Goal: Information Seeking & Learning: Learn about a topic

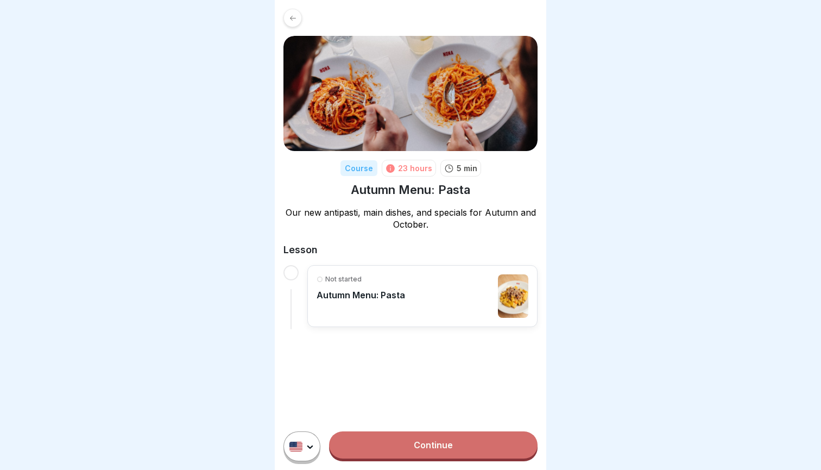
click at [290, 267] on div at bounding box center [291, 272] width 15 height 15
click at [378, 440] on link "Continue" at bounding box center [433, 444] width 209 height 27
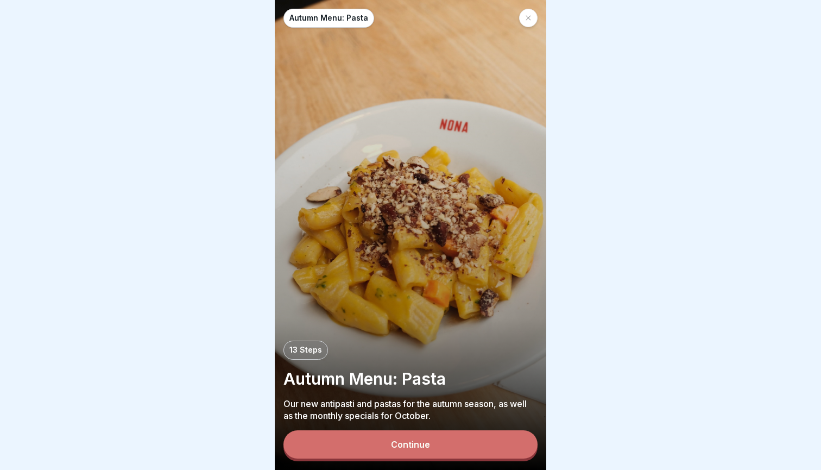
click at [396, 451] on button "Continue" at bounding box center [411, 444] width 254 height 28
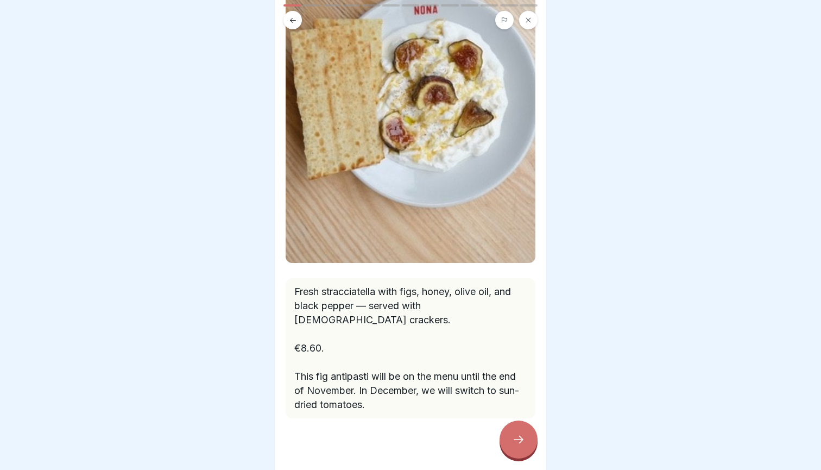
scroll to position [147, 0]
click at [508, 432] on div at bounding box center [519, 439] width 38 height 38
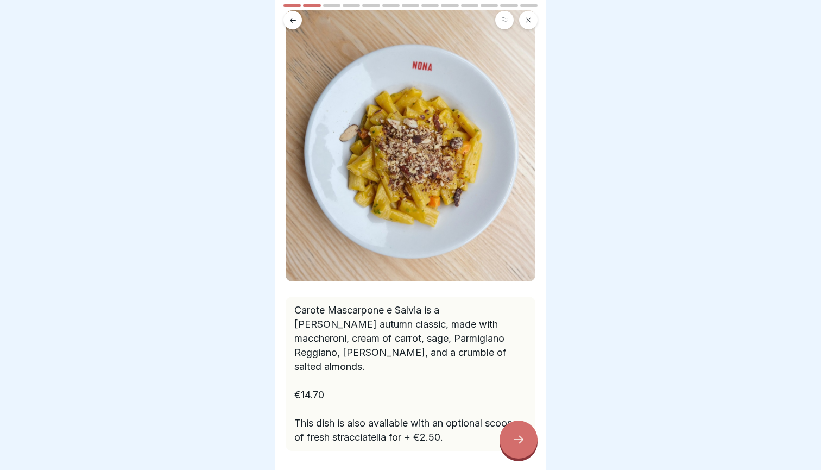
scroll to position [83, 0]
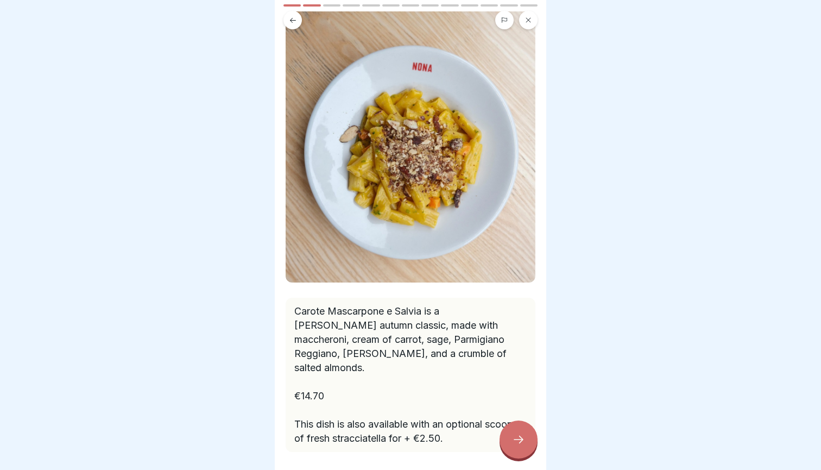
click at [507, 430] on div at bounding box center [519, 439] width 38 height 38
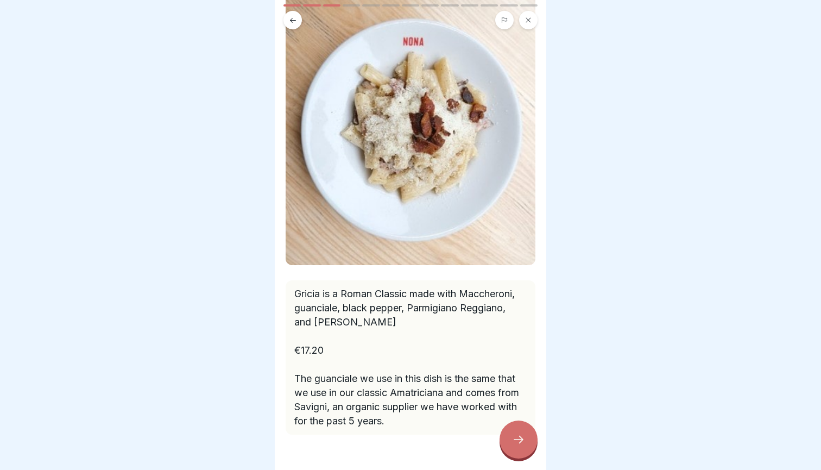
scroll to position [91, 0]
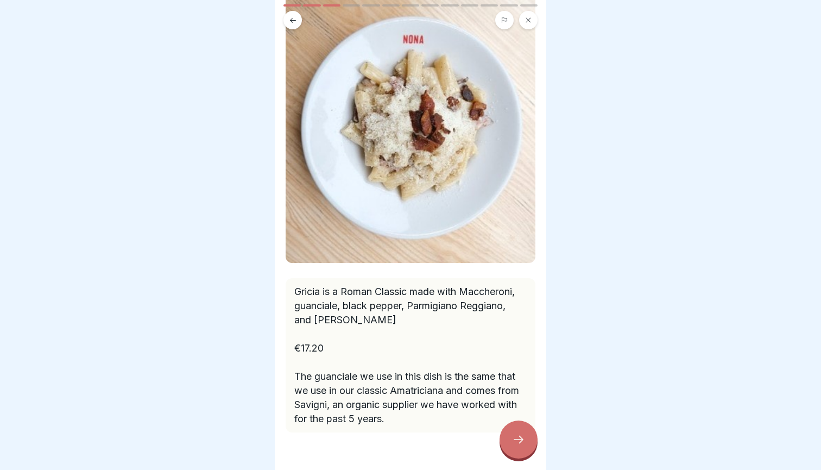
click at [509, 439] on div at bounding box center [519, 439] width 38 height 38
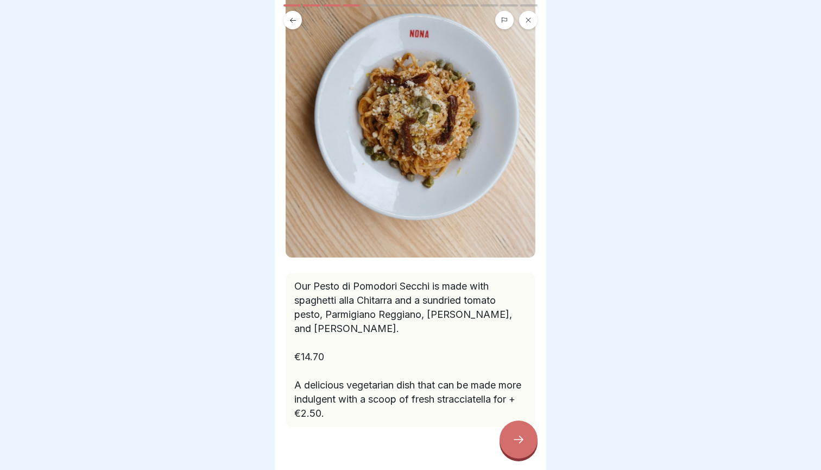
scroll to position [122, 0]
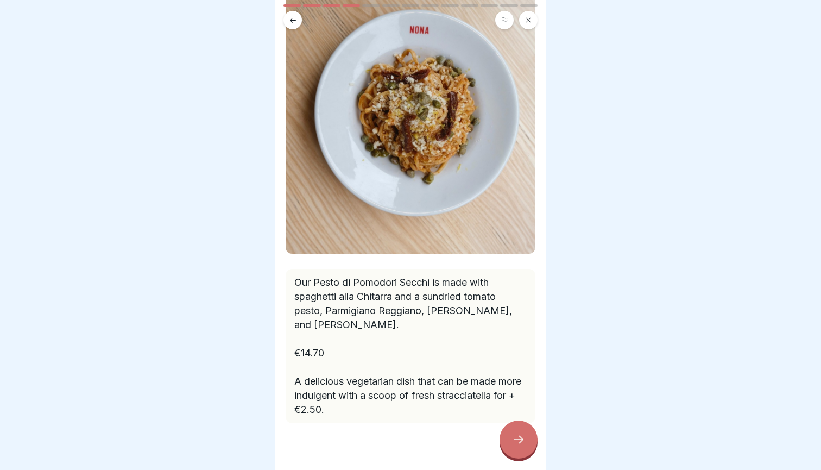
click at [519, 436] on icon at bounding box center [518, 439] width 13 height 13
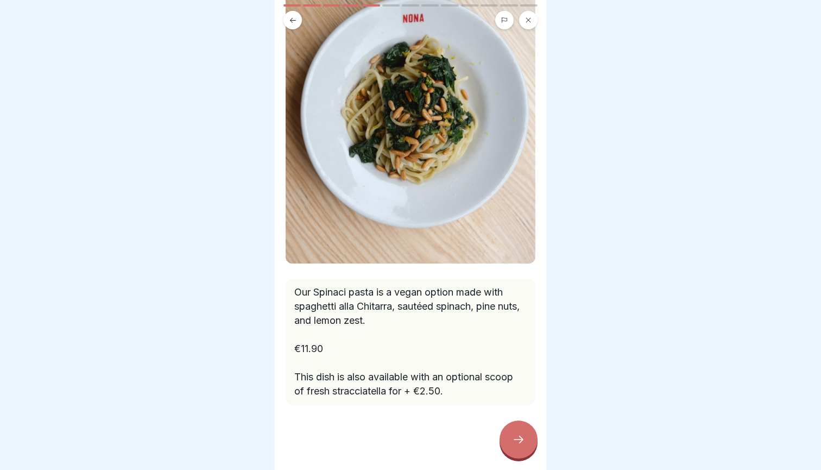
scroll to position [116, 0]
click at [511, 433] on div at bounding box center [519, 439] width 38 height 38
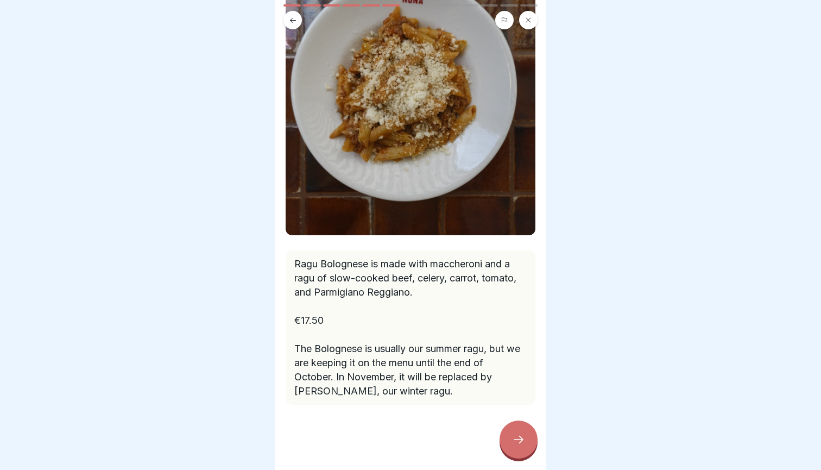
scroll to position [146, 0]
click at [515, 437] on icon at bounding box center [518, 439] width 13 height 13
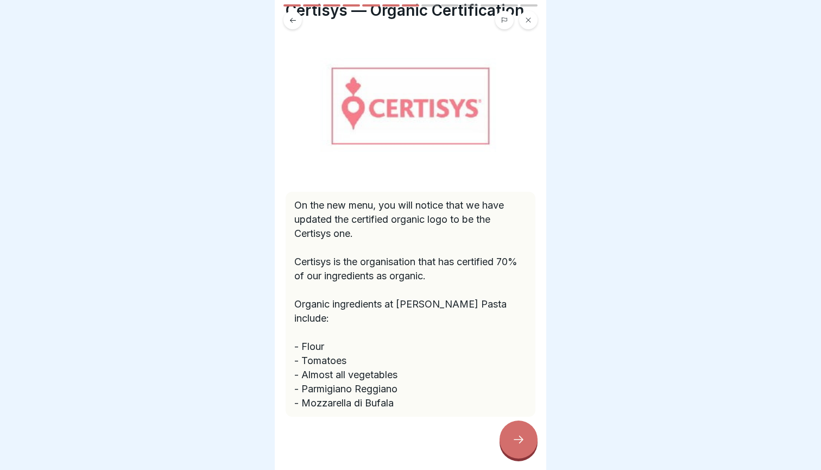
scroll to position [39, 0]
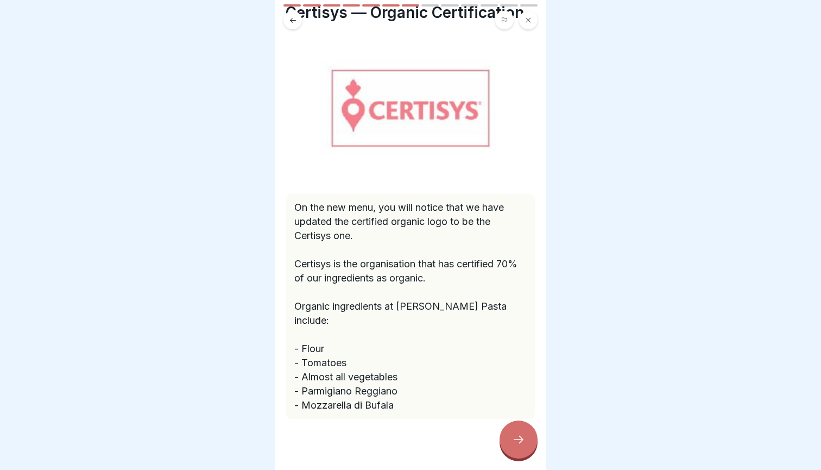
click at [516, 431] on div at bounding box center [519, 439] width 38 height 38
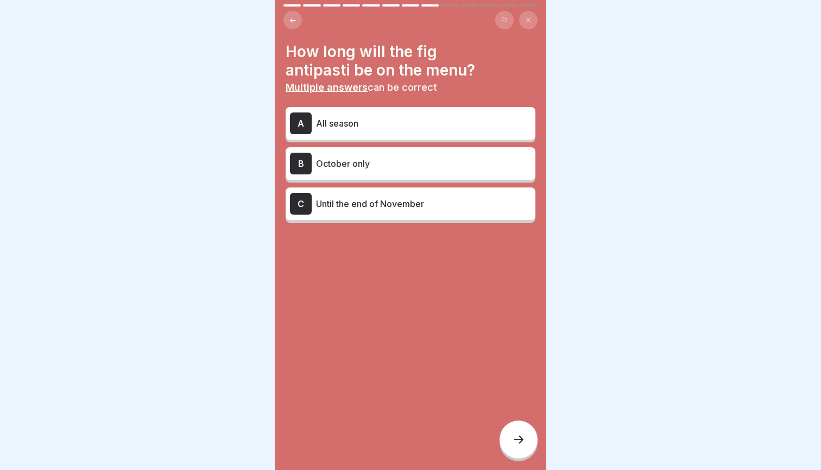
click at [295, 26] on button at bounding box center [293, 20] width 18 height 18
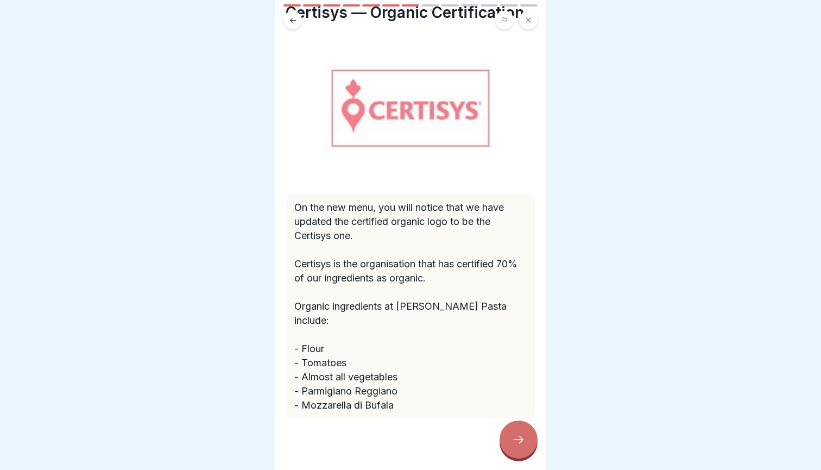
click at [295, 26] on button at bounding box center [293, 20] width 18 height 18
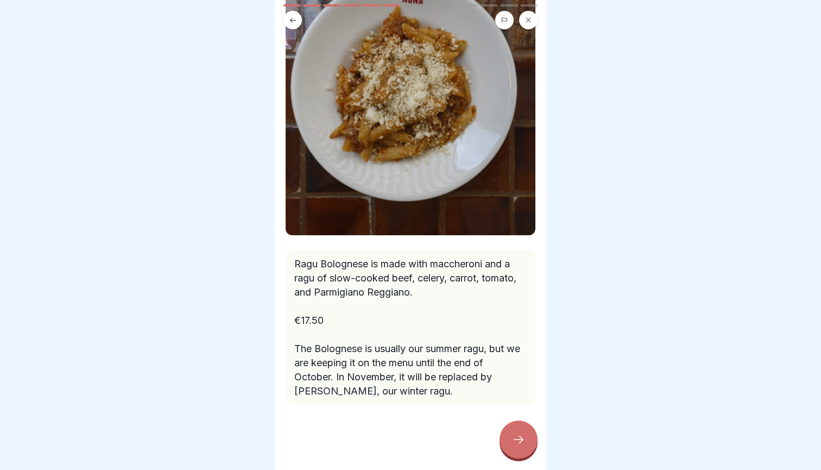
click at [295, 26] on button at bounding box center [293, 20] width 18 height 18
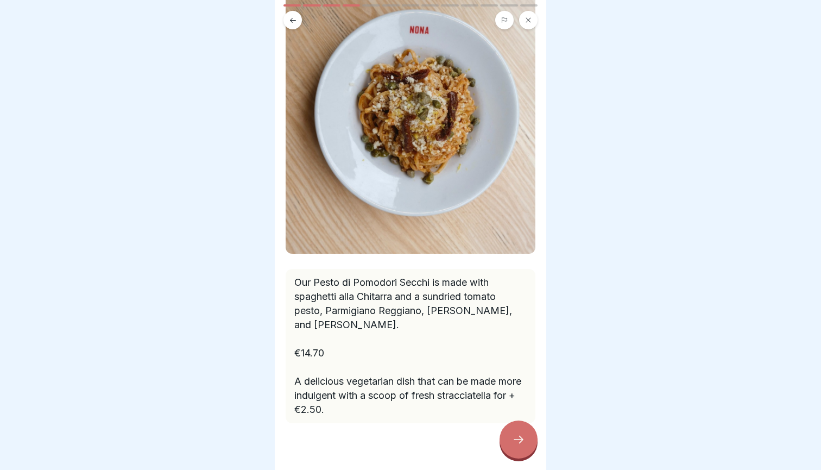
click at [295, 26] on button at bounding box center [293, 20] width 18 height 18
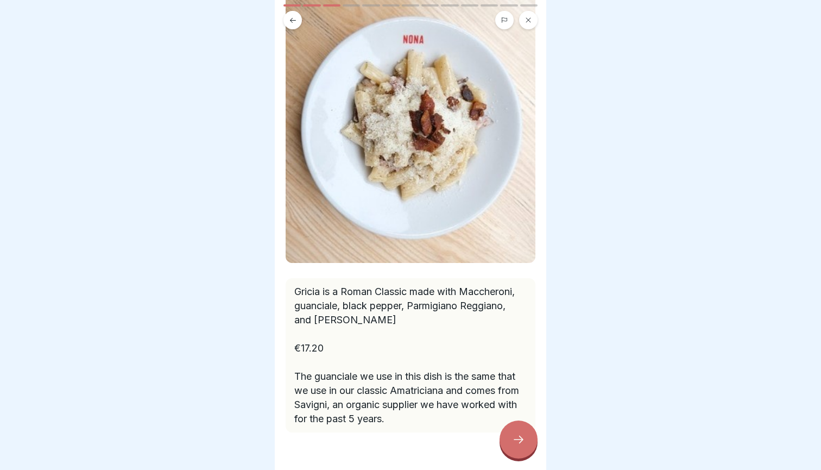
click at [295, 26] on button at bounding box center [293, 20] width 18 height 18
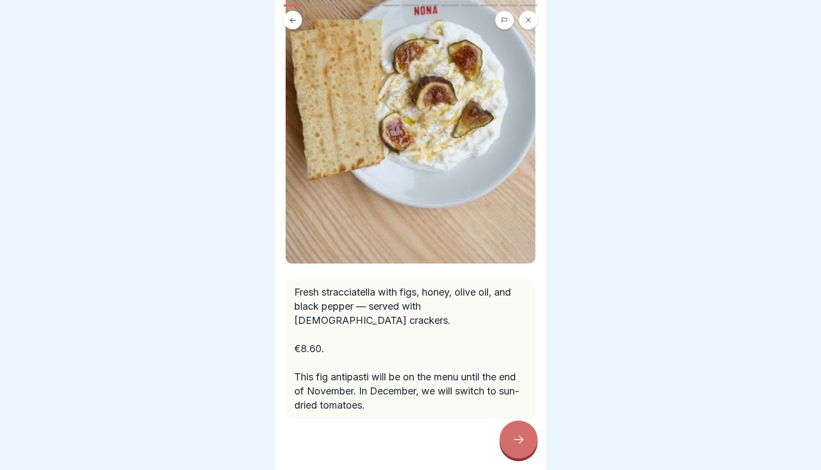
click at [295, 26] on button at bounding box center [293, 20] width 18 height 18
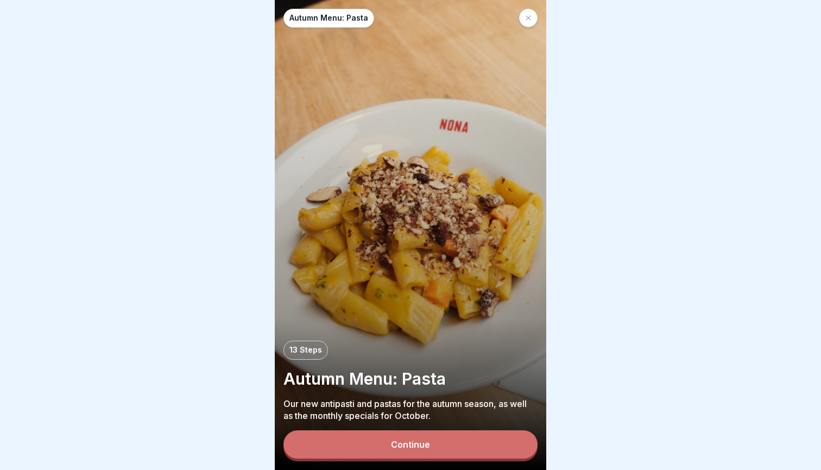
click at [295, 26] on div "Autumn Menu: Pasta" at bounding box center [411, 18] width 254 height 19
click at [489, 444] on button "Continue" at bounding box center [411, 444] width 254 height 28
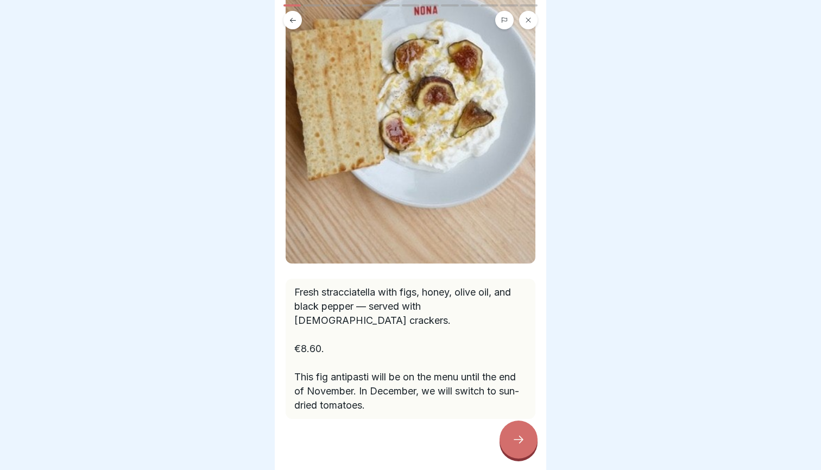
click at [516, 432] on div at bounding box center [519, 439] width 38 height 38
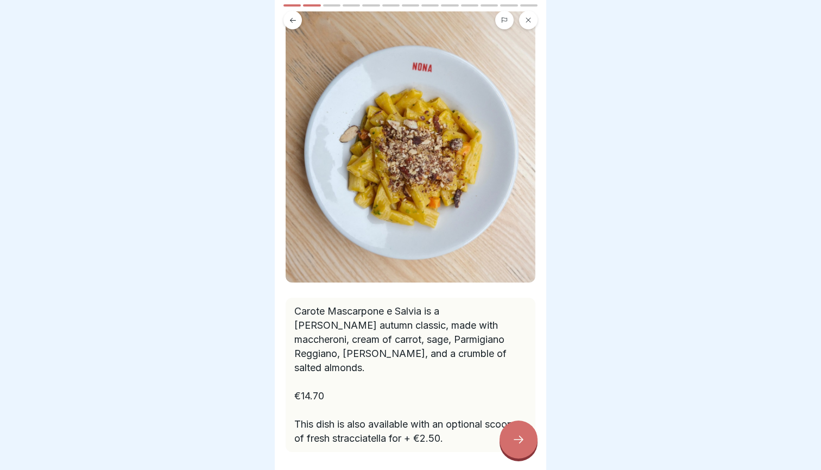
click at [516, 432] on div at bounding box center [519, 439] width 38 height 38
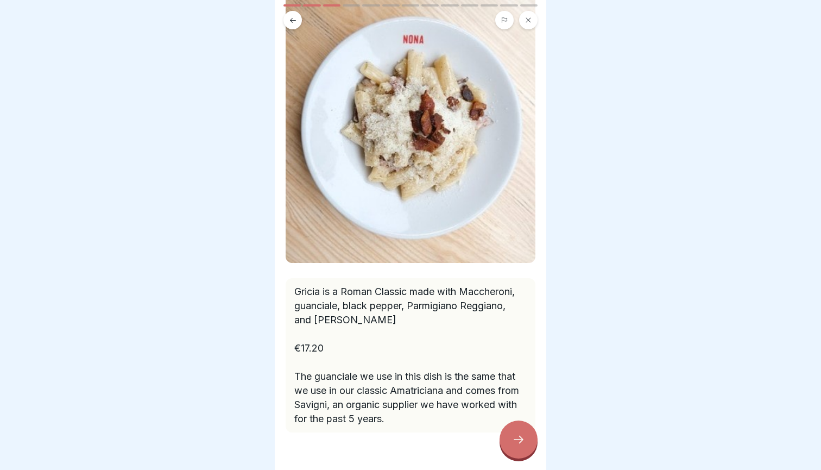
click at [516, 432] on div at bounding box center [519, 439] width 38 height 38
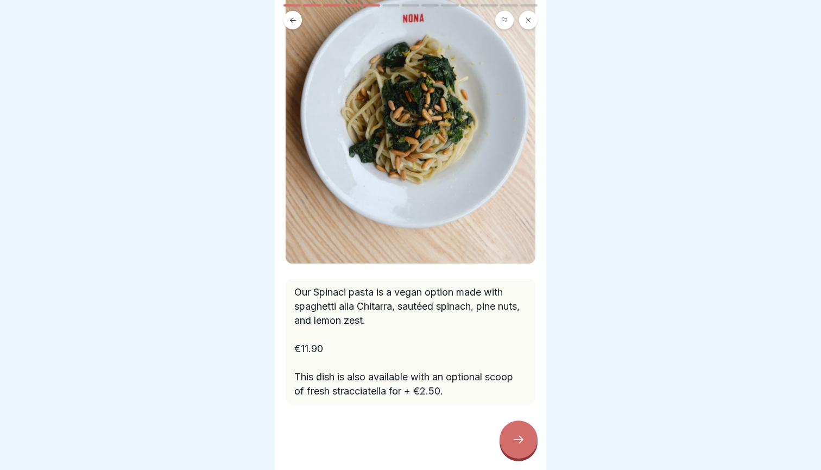
click at [516, 432] on div at bounding box center [519, 439] width 38 height 38
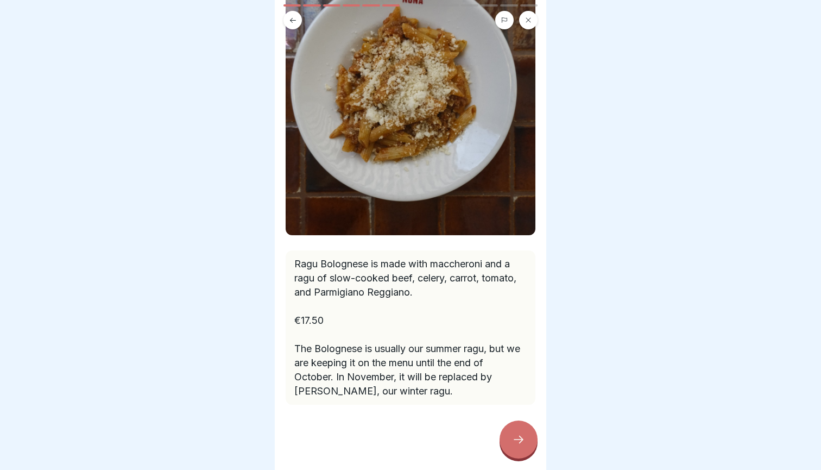
click at [516, 432] on div at bounding box center [519, 439] width 38 height 38
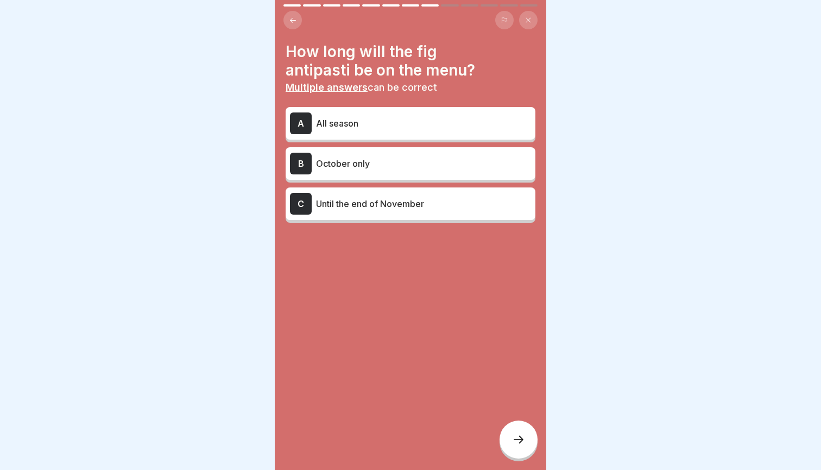
click at [516, 432] on div at bounding box center [519, 439] width 38 height 38
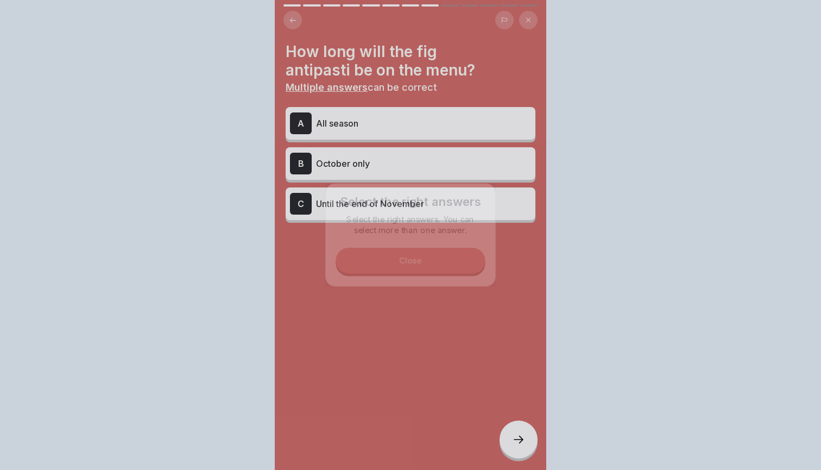
click at [516, 432] on div at bounding box center [410, 235] width 821 height 470
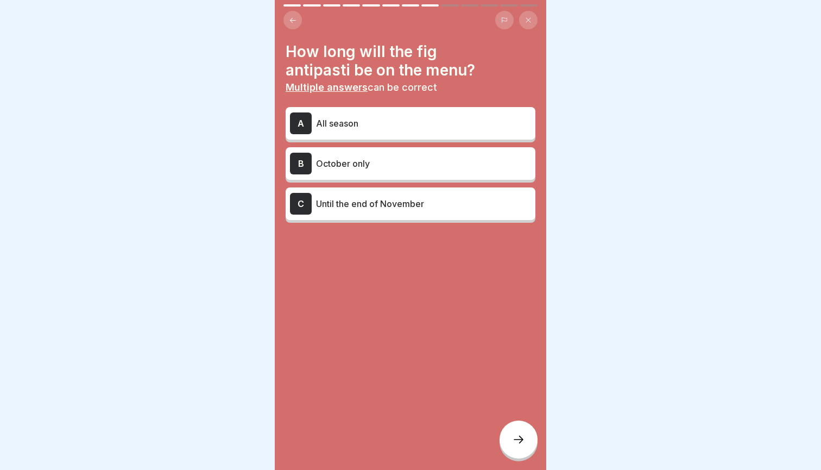
click at [356, 206] on p "Until the end of November" at bounding box center [423, 203] width 215 height 13
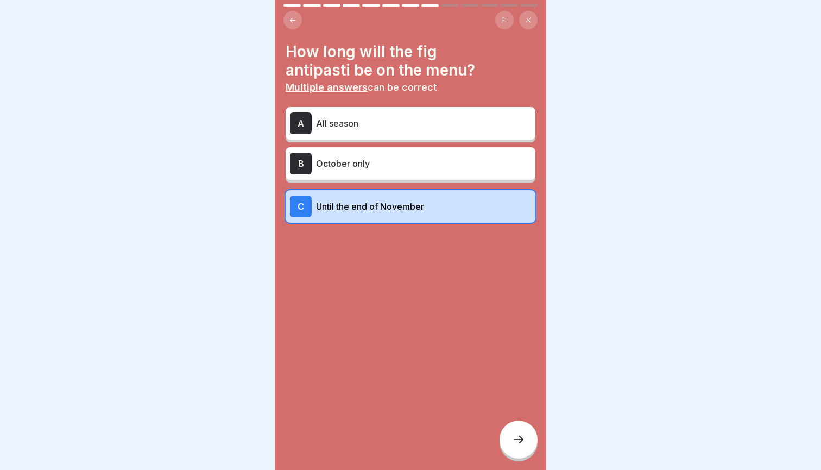
click at [526, 438] on div at bounding box center [519, 439] width 38 height 38
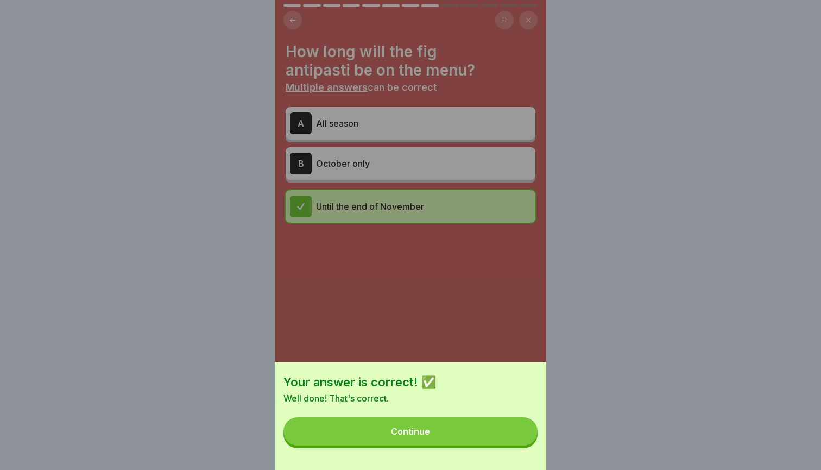
click at [462, 433] on button "Continue" at bounding box center [411, 431] width 254 height 28
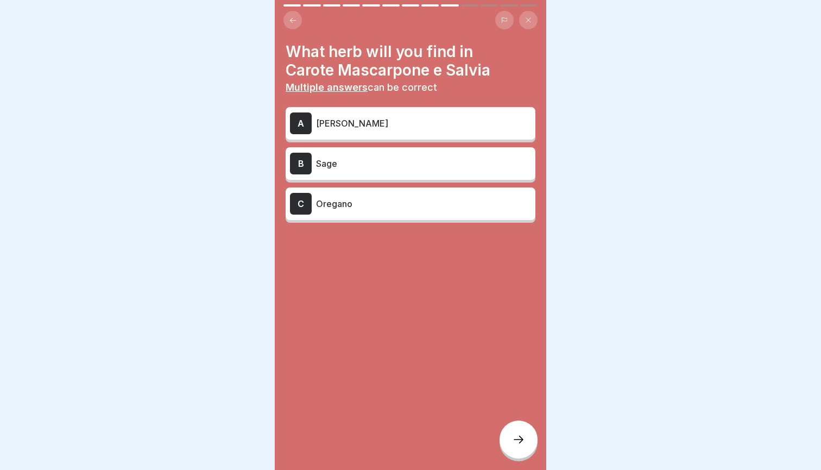
click at [337, 163] on p "Sage" at bounding box center [423, 163] width 215 height 13
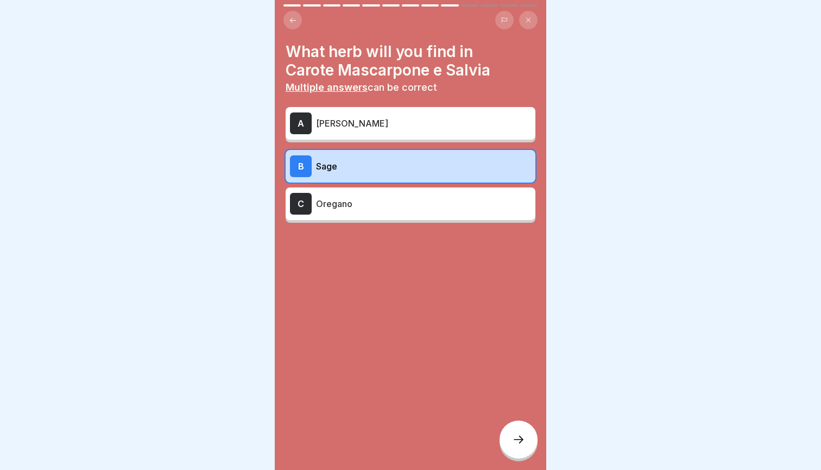
click at [535, 453] on div "What herb will you find in Carote Mascarpone e Salvia Multiple answers can be c…" at bounding box center [411, 235] width 272 height 470
click at [523, 433] on div at bounding box center [519, 439] width 38 height 38
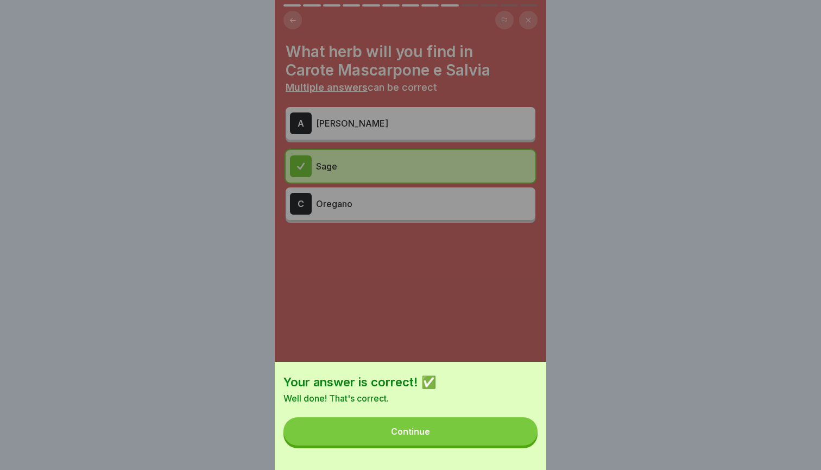
click at [444, 447] on div "Your answer is correct! ✅ Well done! That's correct. Continue" at bounding box center [411, 416] width 272 height 108
click at [444, 445] on button "Continue" at bounding box center [411, 431] width 254 height 28
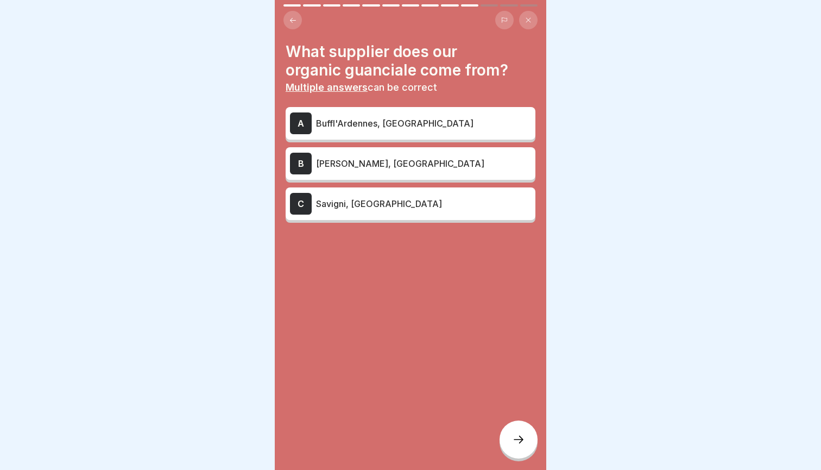
click at [327, 205] on p "Savigni, [GEOGRAPHIC_DATA]" at bounding box center [423, 203] width 215 height 13
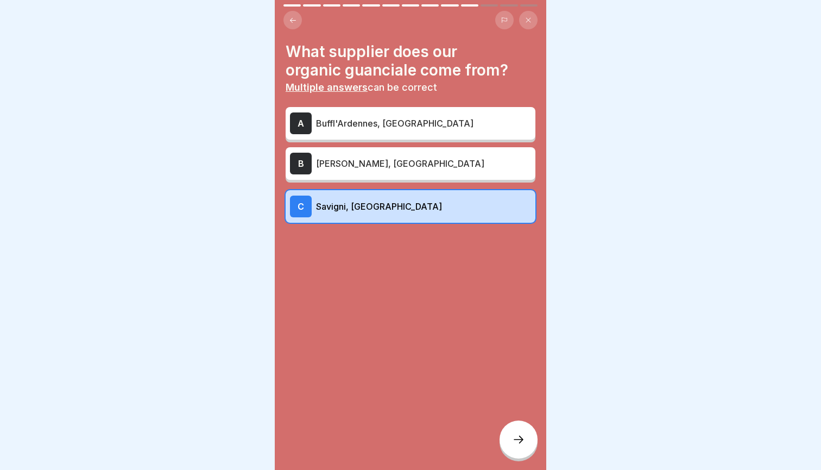
click at [523, 442] on icon at bounding box center [518, 439] width 13 height 13
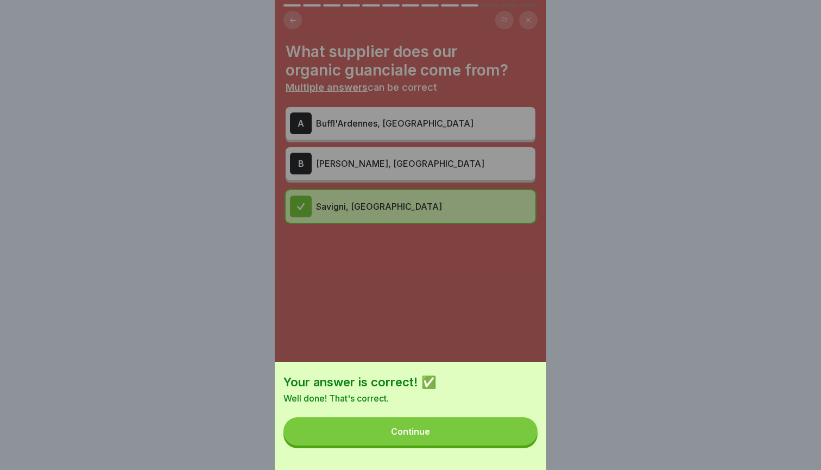
click at [448, 431] on button "Continue" at bounding box center [411, 431] width 254 height 28
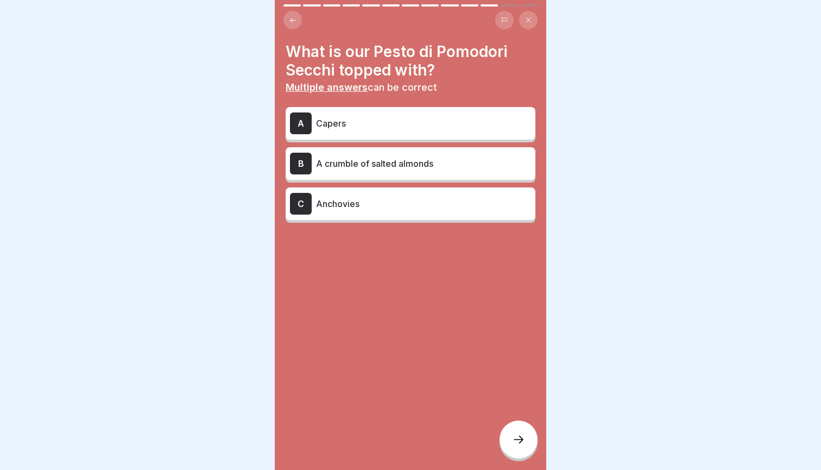
click at [323, 124] on p "Capers" at bounding box center [423, 123] width 215 height 13
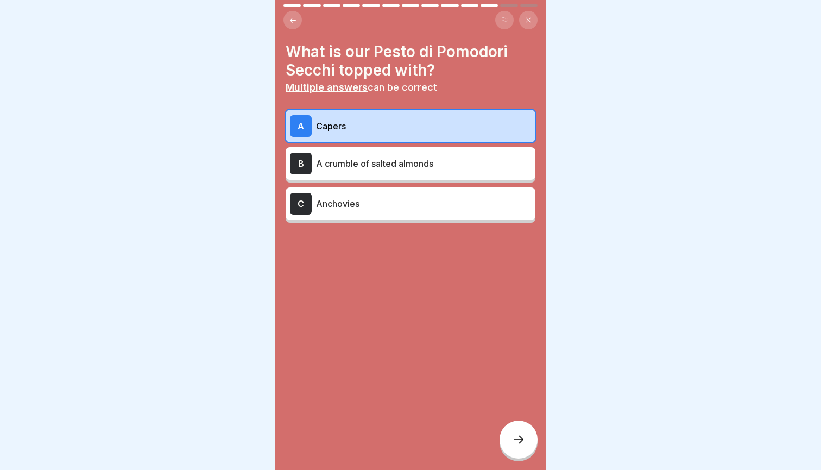
click at [497, 414] on div "What is our Pesto di Pomodori Secchi topped with? Multiple answers can be corre…" at bounding box center [411, 235] width 272 height 470
click at [508, 438] on div at bounding box center [519, 439] width 38 height 38
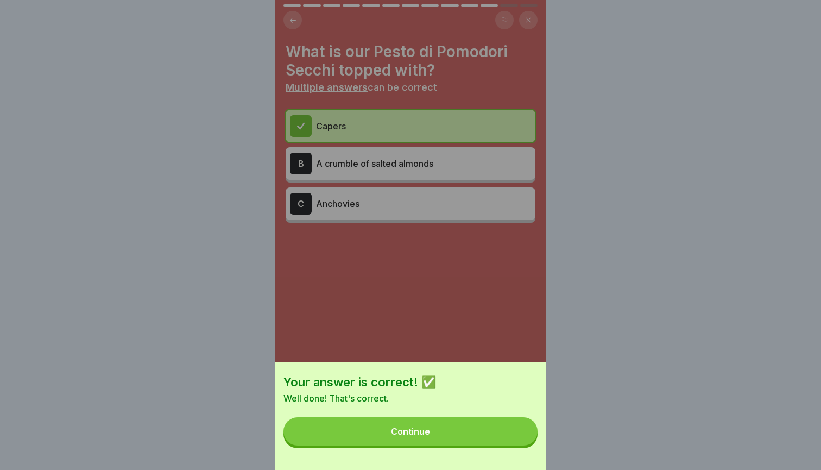
click at [480, 429] on button "Continue" at bounding box center [411, 431] width 254 height 28
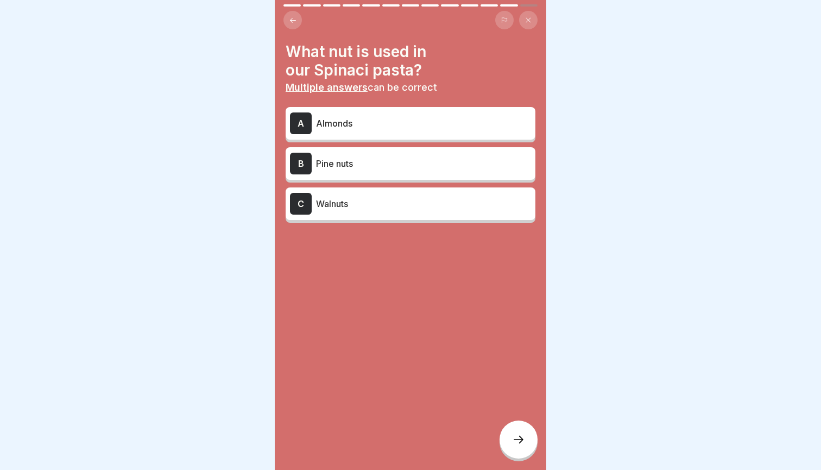
click at [325, 163] on p "Pine nuts" at bounding box center [423, 163] width 215 height 13
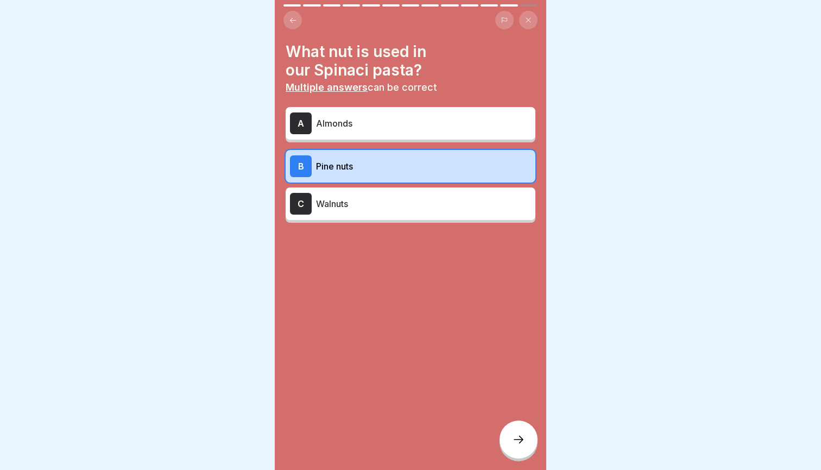
click at [513, 434] on icon at bounding box center [518, 439] width 13 height 13
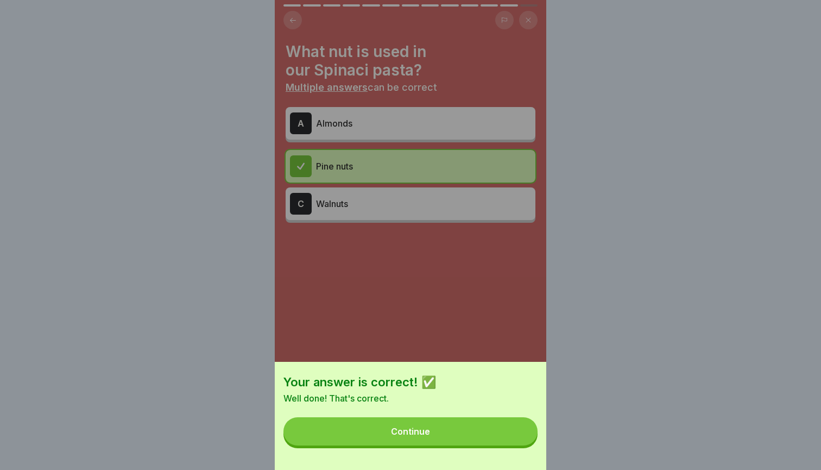
click at [477, 427] on button "Continue" at bounding box center [411, 431] width 254 height 28
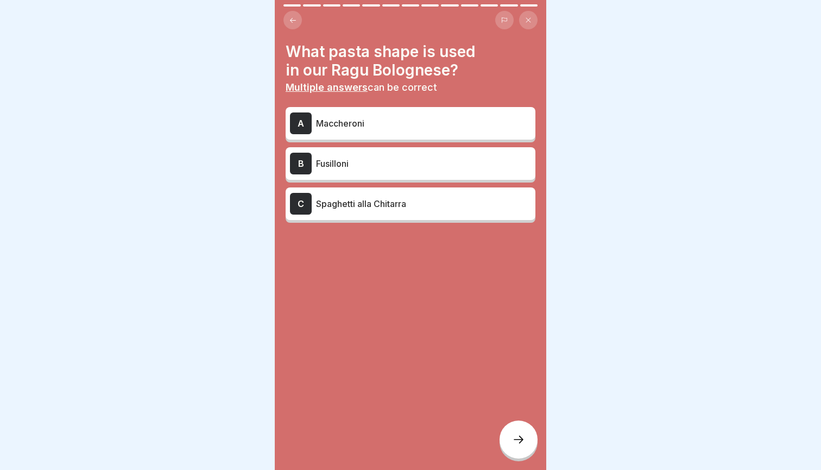
click at [343, 131] on div "A Maccheroni" at bounding box center [410, 123] width 241 height 22
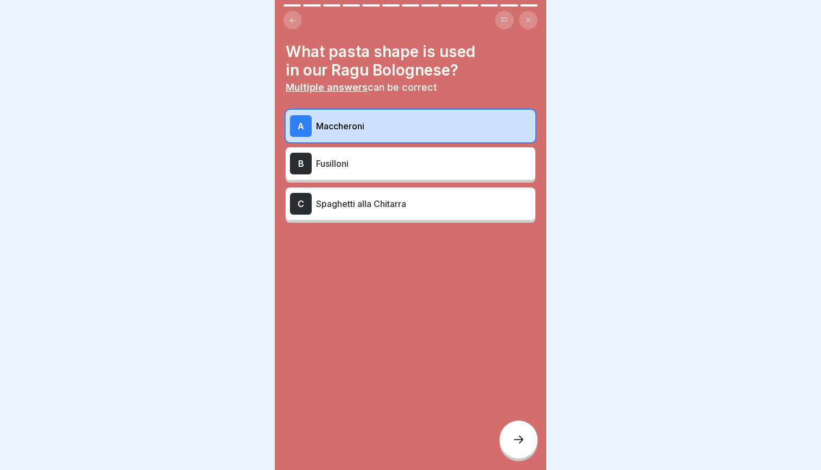
click at [519, 425] on div at bounding box center [519, 439] width 38 height 38
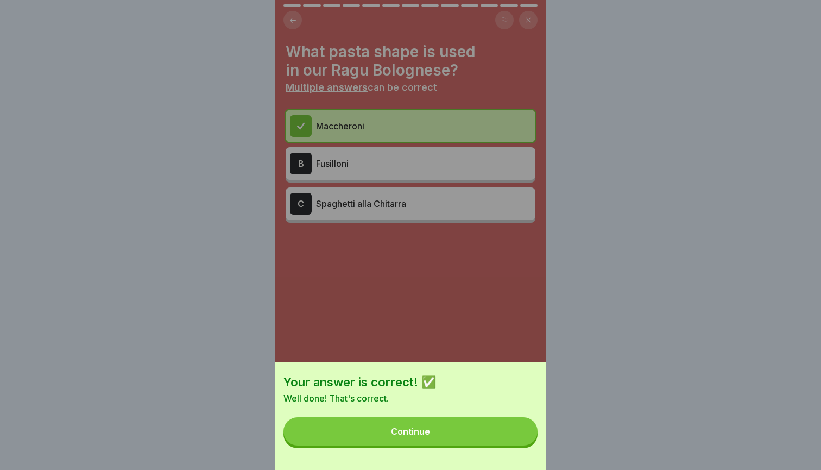
click at [516, 427] on button "Continue" at bounding box center [411, 431] width 254 height 28
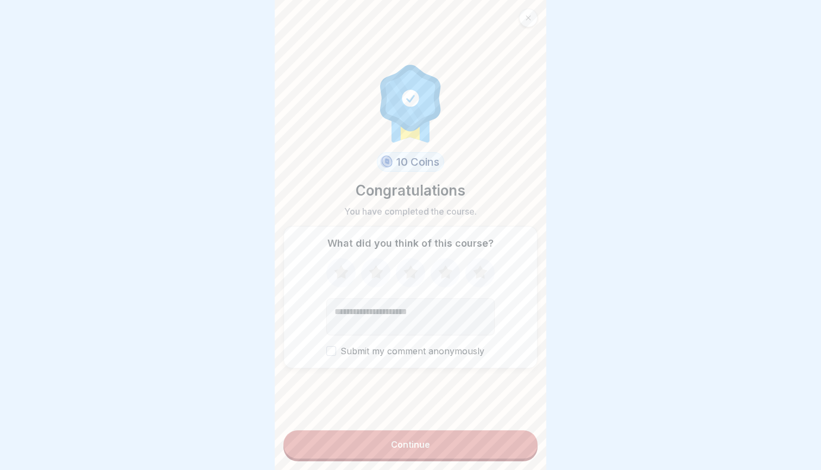
click at [414, 434] on button "Continue" at bounding box center [411, 444] width 254 height 28
